Goal: Task Accomplishment & Management: Complete application form

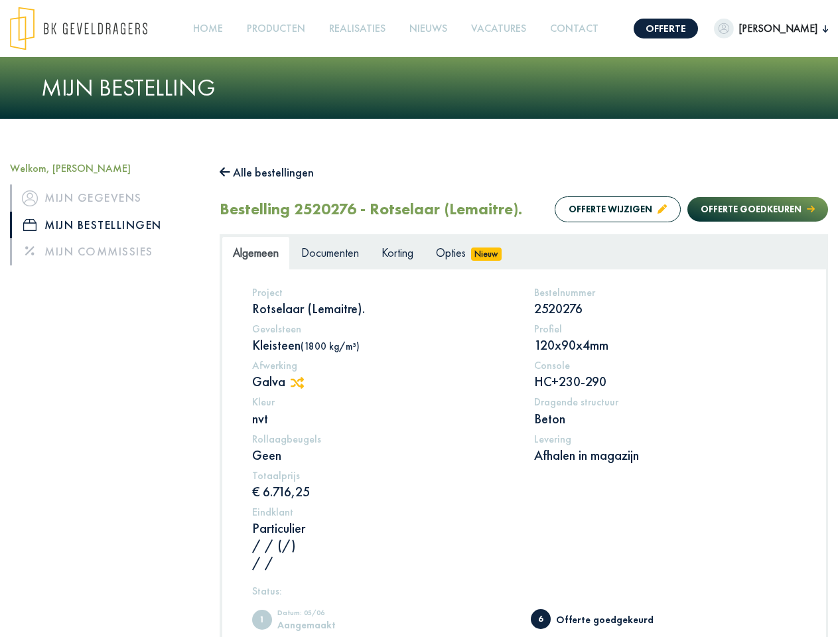
click at [92, 29] on img at bounding box center [78, 29] width 137 height 44
click at [633, 29] on link "Offerte" at bounding box center [665, 29] width 64 height 20
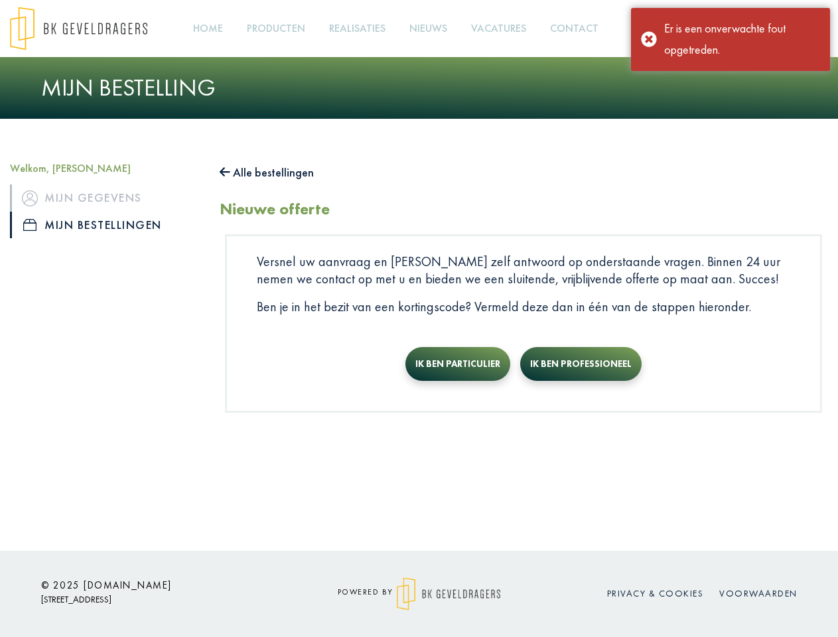
click at [269, 29] on link "Producten +" at bounding box center [275, 29] width 69 height 30
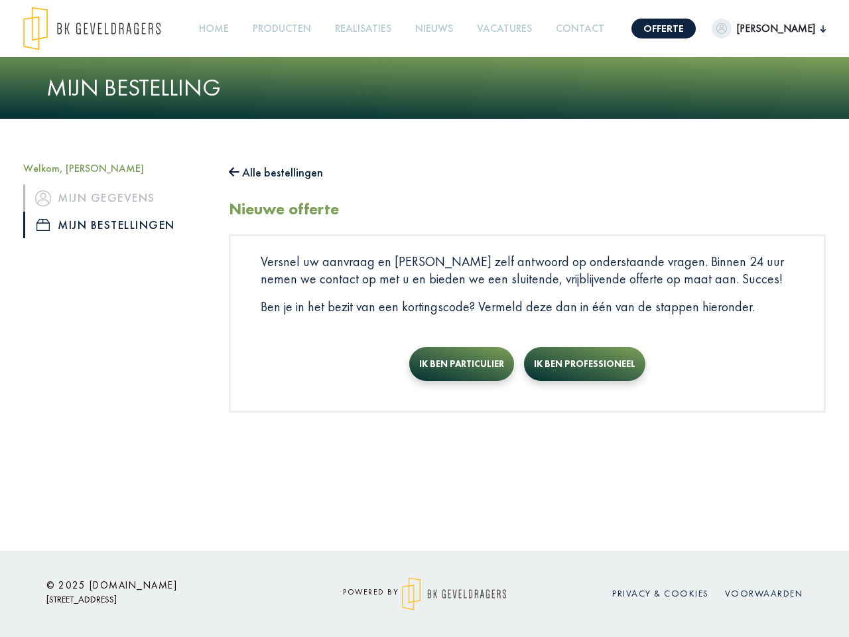
click at [273, 172] on button "Alle bestellingen" at bounding box center [276, 172] width 94 height 21
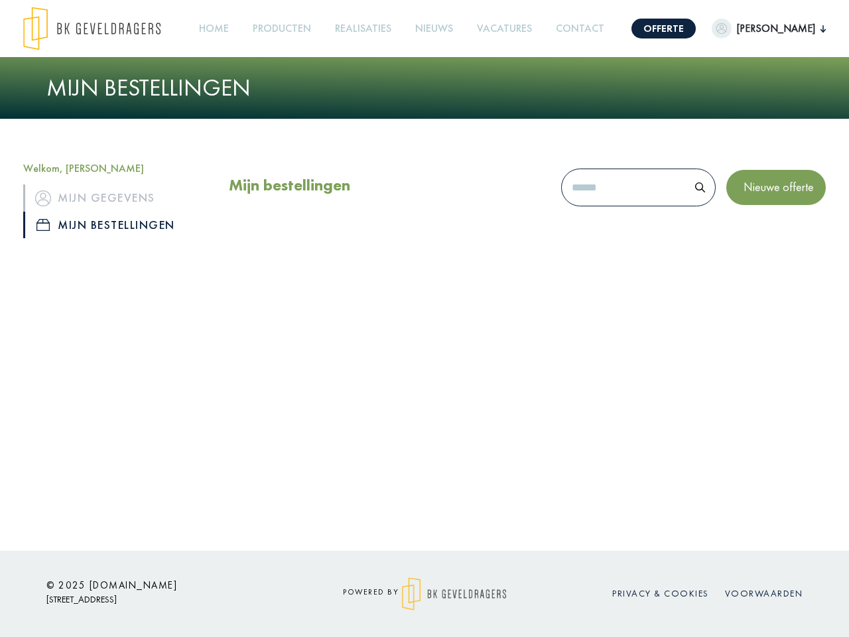
click at [604, 209] on div "Mijn bestellingen Nieuwe offerte" at bounding box center [527, 190] width 597 height 57
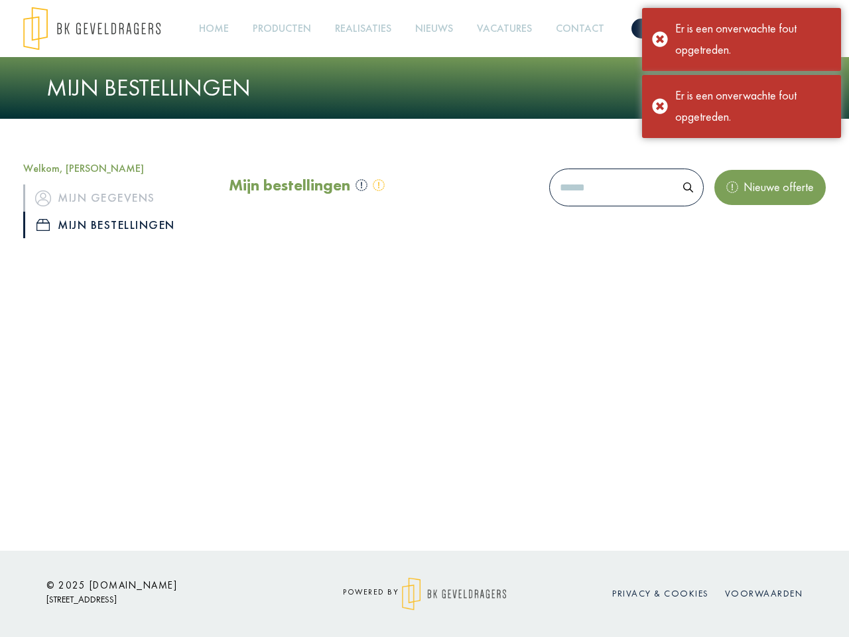
click at [744, 209] on div "Mijn bestellingen Nieuwe offerte" at bounding box center [527, 190] width 597 height 57
click at [304, 383] on div "Offerte [PERSON_NAME] Welkom, [PERSON_NAME] Mijn gegevens Mijn bestellingen Mij…" at bounding box center [424, 275] width 849 height 550
